Goal: Navigation & Orientation: Understand site structure

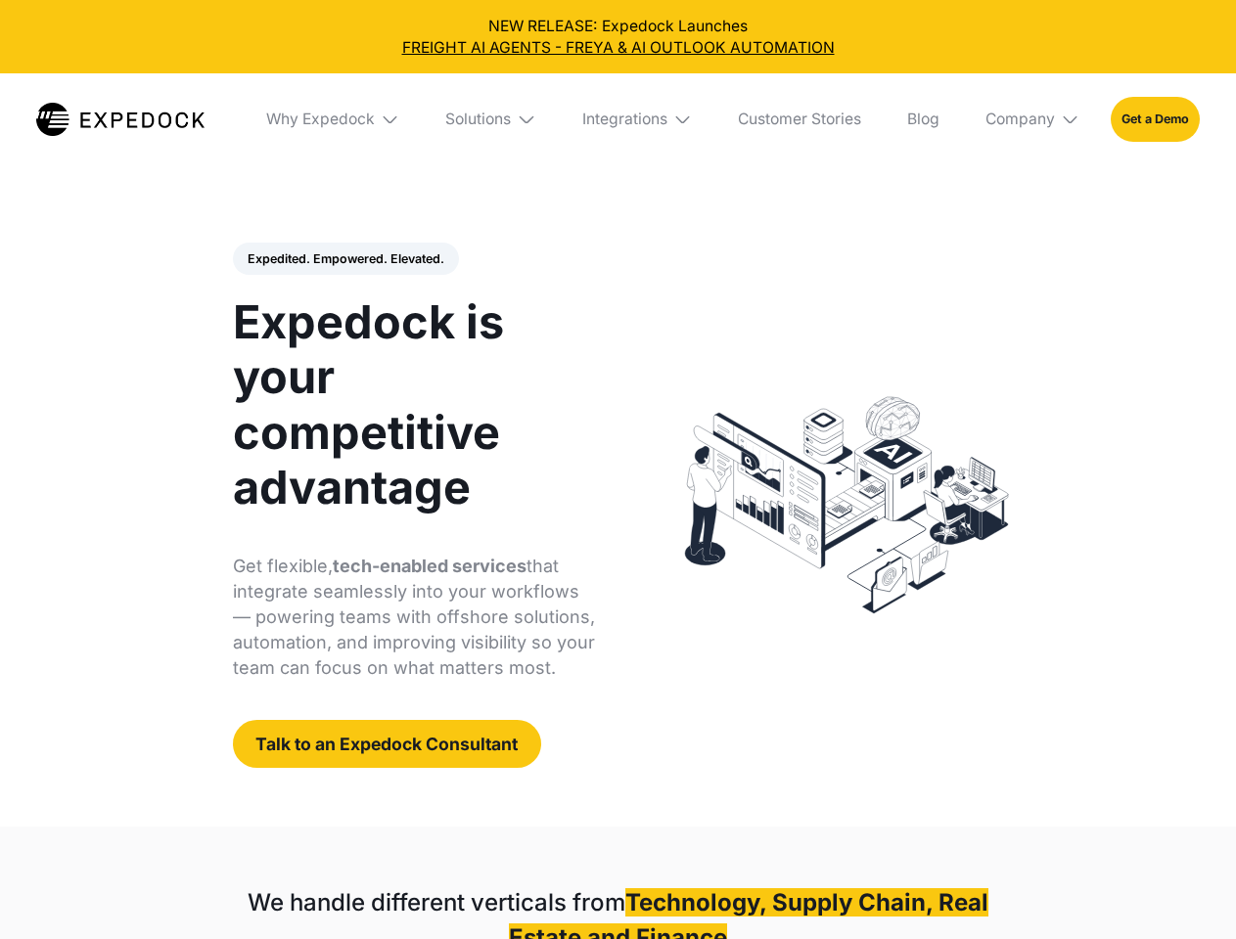
select select
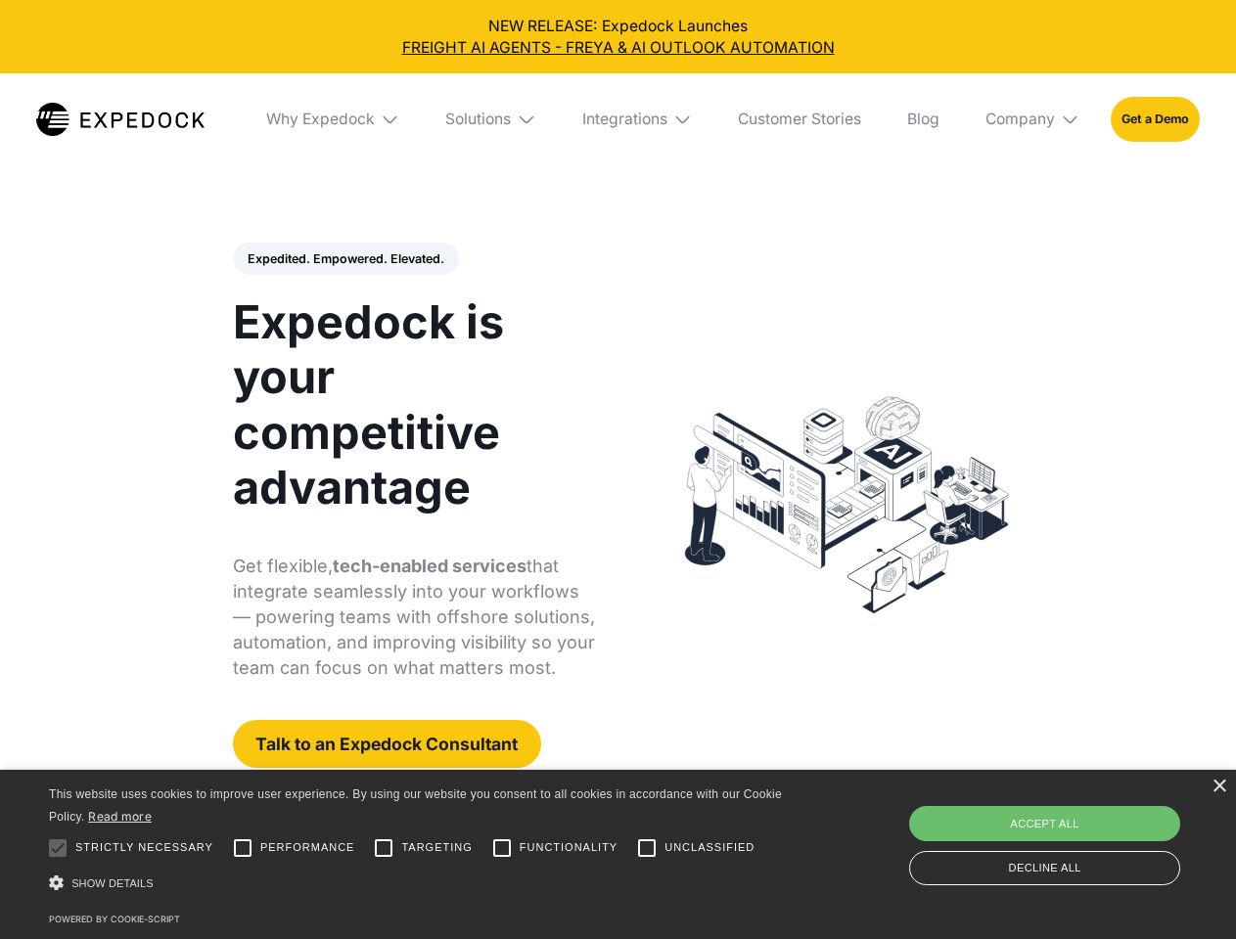
click at [618, 119] on div "Integrations" at bounding box center [624, 120] width 85 height 20
click at [334, 119] on div "Why Expedock" at bounding box center [304, 120] width 109 height 20
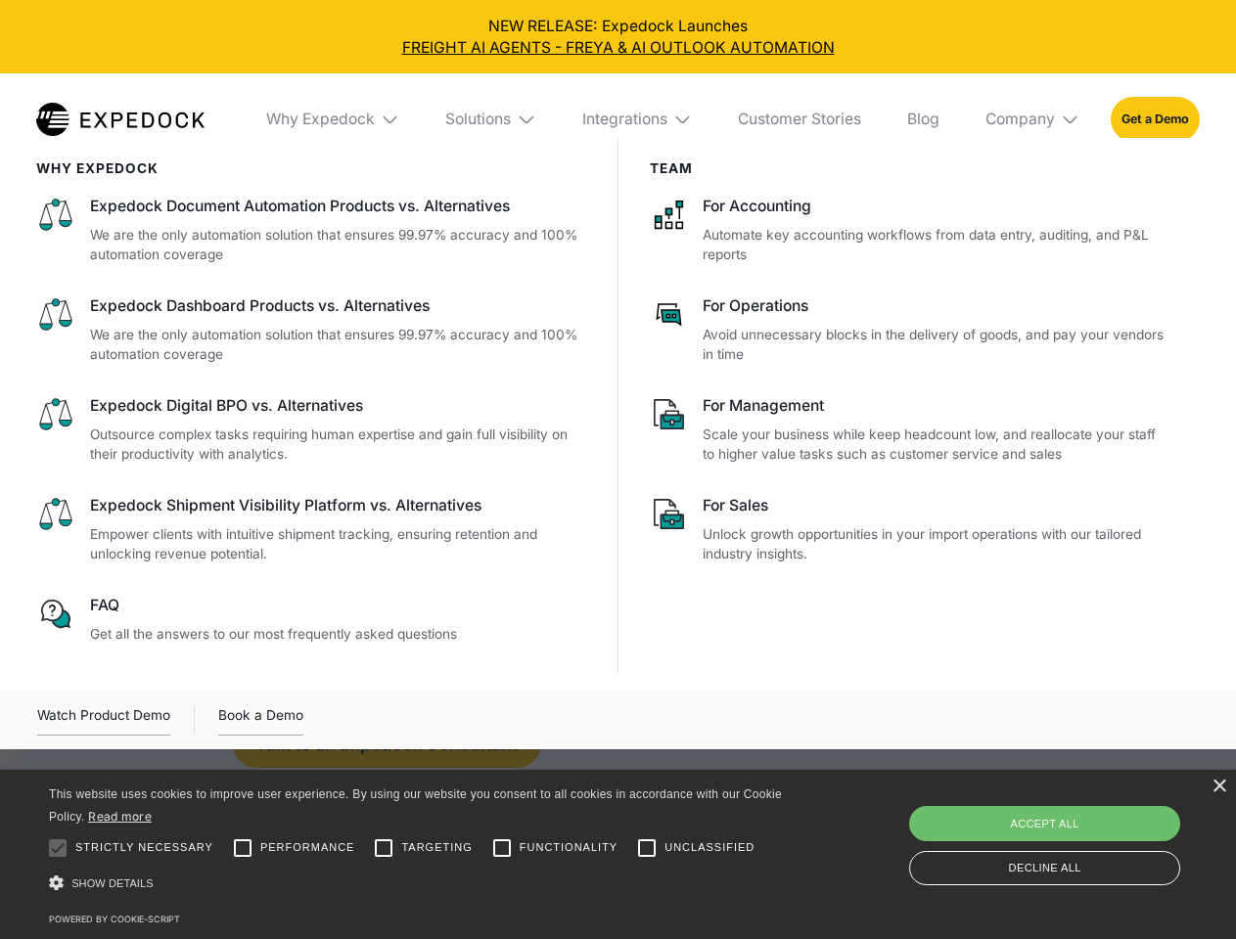
click at [492, 119] on div "Solutions" at bounding box center [478, 120] width 66 height 20
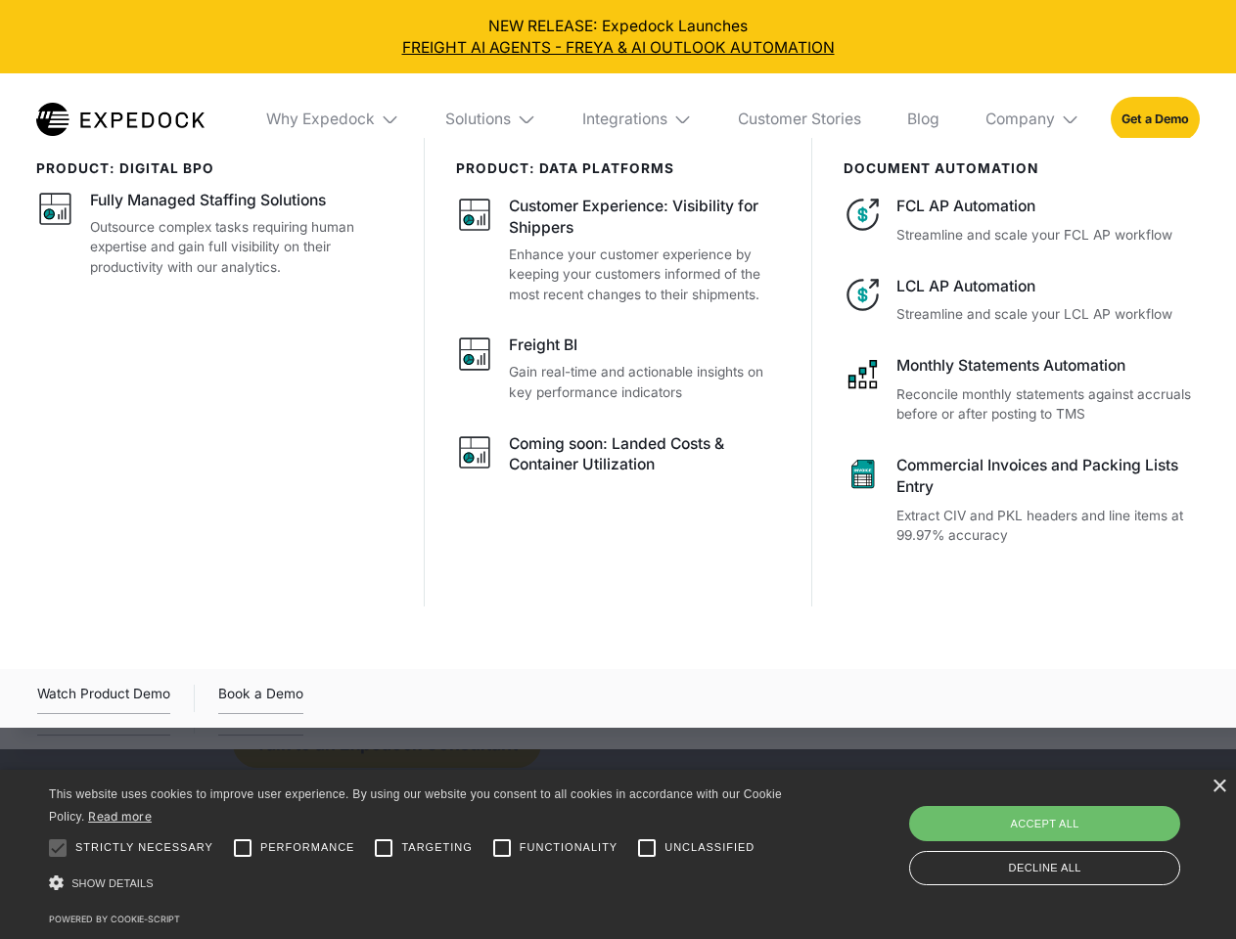
click at [638, 119] on div "Integrations" at bounding box center [624, 120] width 85 height 20
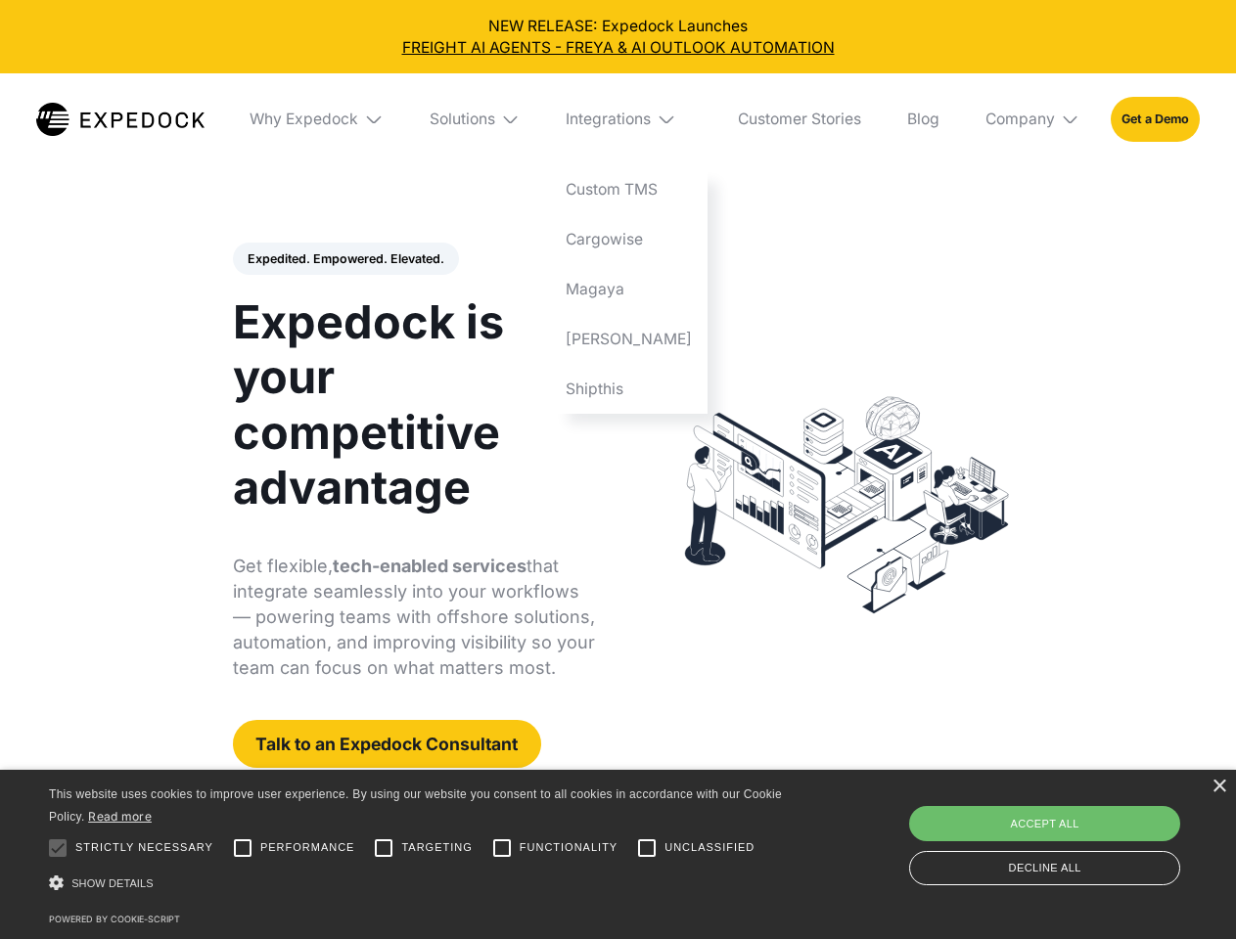
click at [1033, 119] on div "Company" at bounding box center [1019, 120] width 69 height 20
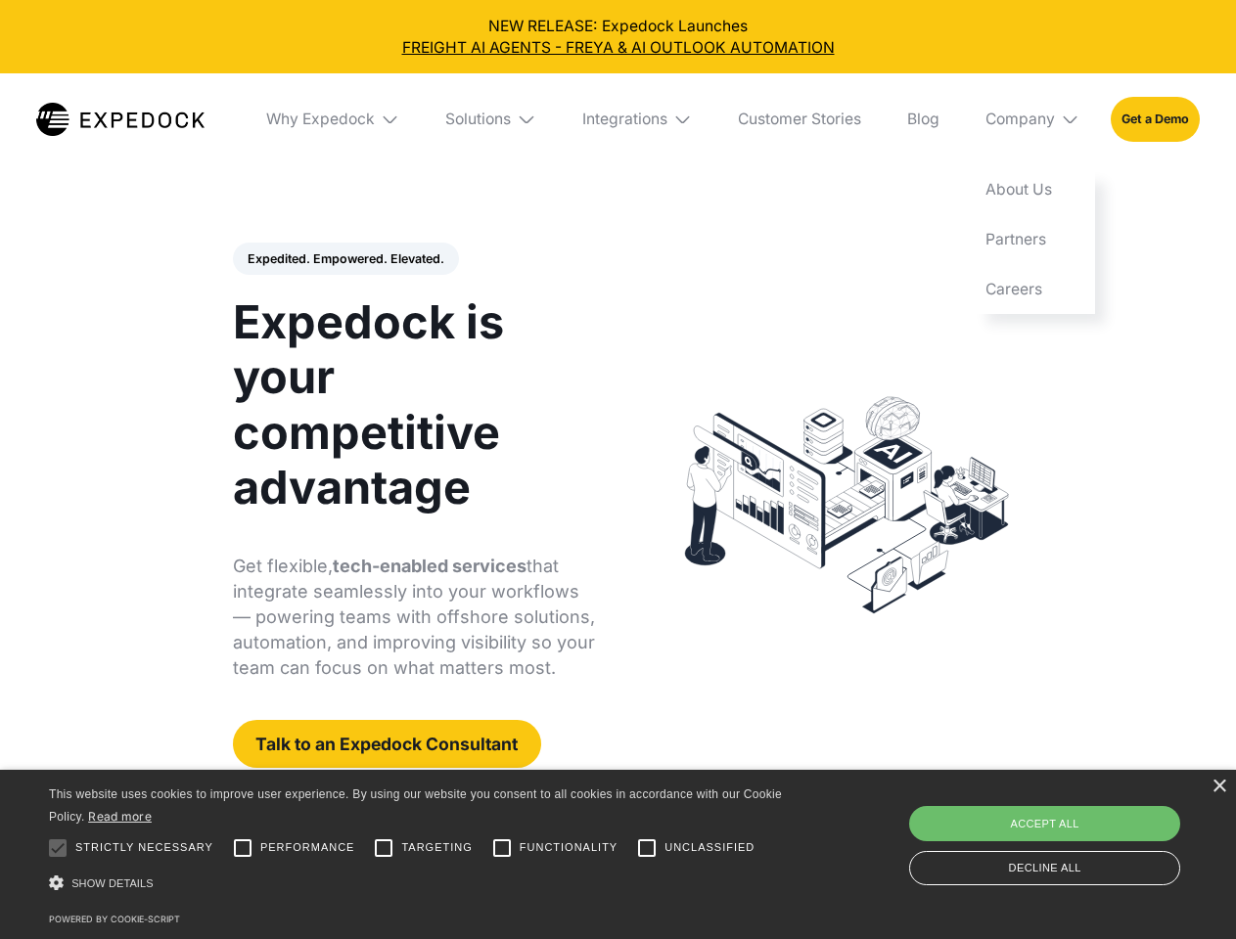
click at [344, 259] on div "Expedited. Empowered. Elevated. Automate Freight Document Extraction at 99.97% …" at bounding box center [414, 506] width 363 height 527
click at [58, 848] on div at bounding box center [57, 848] width 39 height 39
click at [243, 848] on input "Performance" at bounding box center [242, 848] width 39 height 39
checkbox input "true"
click at [384, 848] on input "Targeting" at bounding box center [383, 848] width 39 height 39
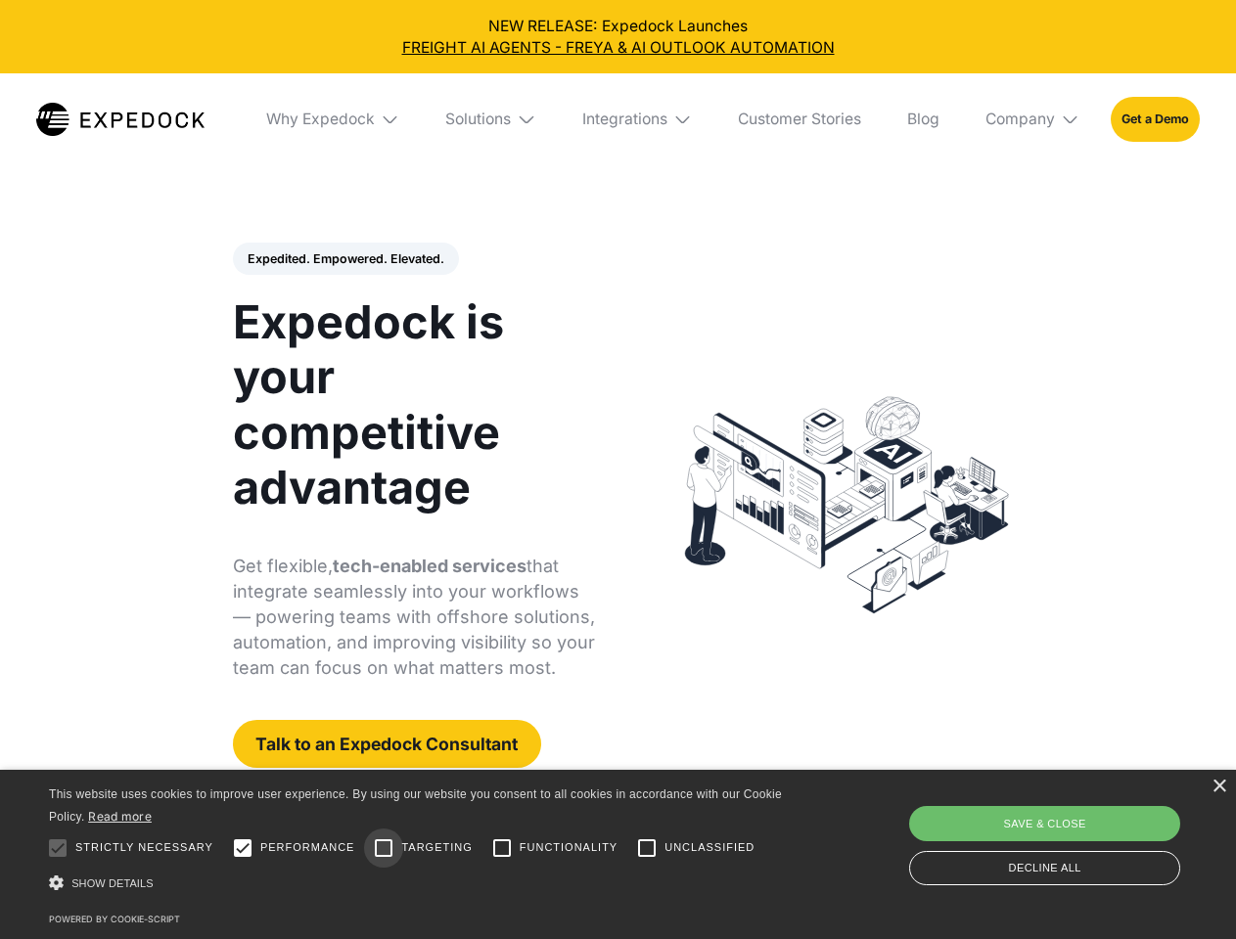
checkbox input "true"
click at [502, 848] on input "Functionality" at bounding box center [501, 848] width 39 height 39
checkbox input "true"
